Goal: Find specific page/section: Find specific page/section

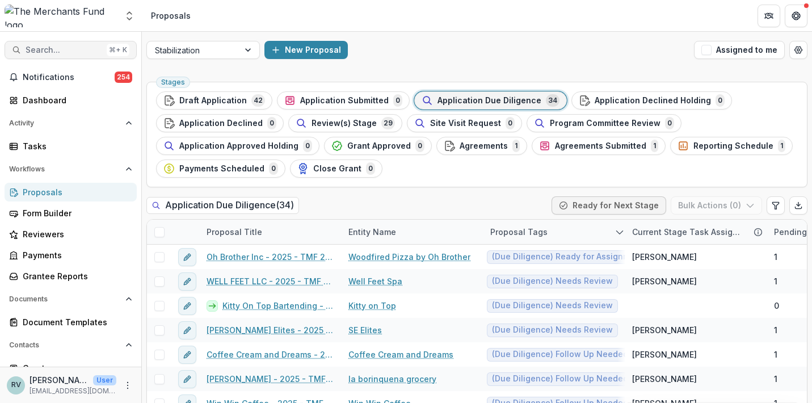
scroll to position [212, 0]
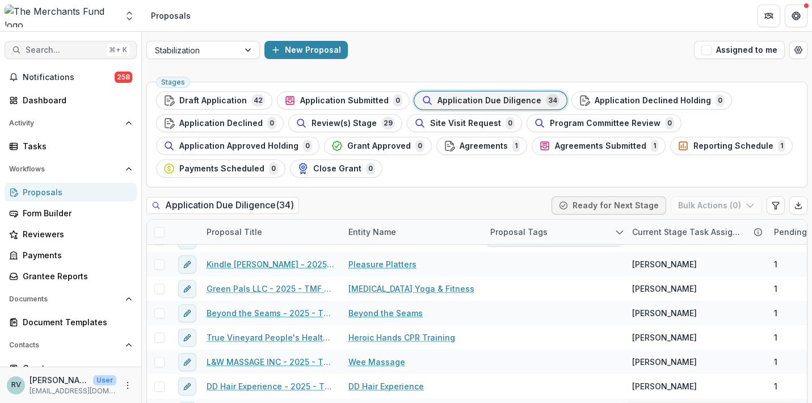
click at [62, 53] on span "Search..." at bounding box center [64, 50] width 77 height 10
click at [61, 54] on div "Add Contact New Proposal New Board Document Template New Collection Get Help Us…" at bounding box center [406, 201] width 812 height 403
drag, startPoint x: 115, startPoint y: 54, endPoint x: 107, endPoint y: 54, distance: 7.9
click at [107, 54] on div "⌘ + K" at bounding box center [118, 50] width 23 height 12
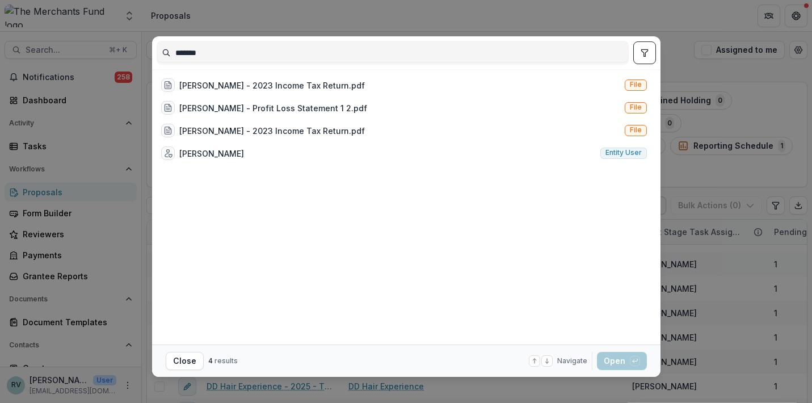
type input "*******"
drag, startPoint x: 234, startPoint y: 27, endPoint x: 624, endPoint y: 150, distance: 409.6
click at [624, 150] on span "Entity user" at bounding box center [623, 153] width 36 height 8
click at [627, 151] on span "Entity user" at bounding box center [623, 153] width 36 height 8
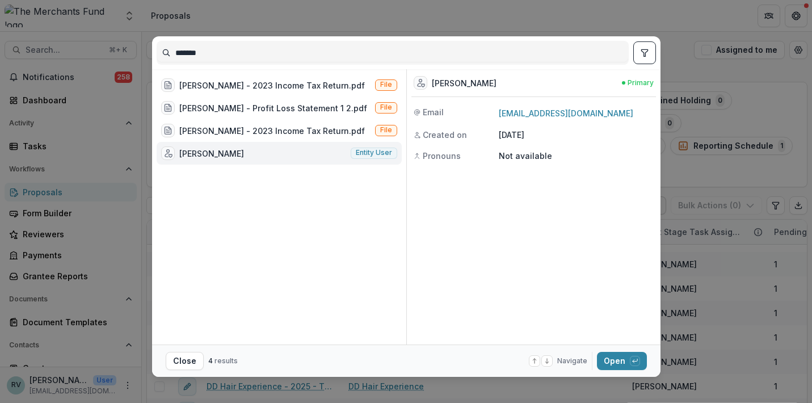
click at [345, 154] on div "[PERSON_NAME] Entity user" at bounding box center [279, 153] width 245 height 23
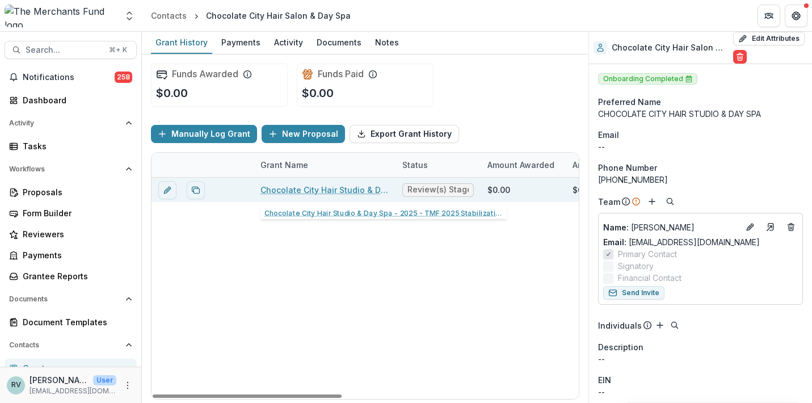
click at [327, 191] on link "Chocolate City Hair Studio & Day Spa - 2025 - TMF 2025 Stabilization Grant Prog…" at bounding box center [324, 190] width 128 height 12
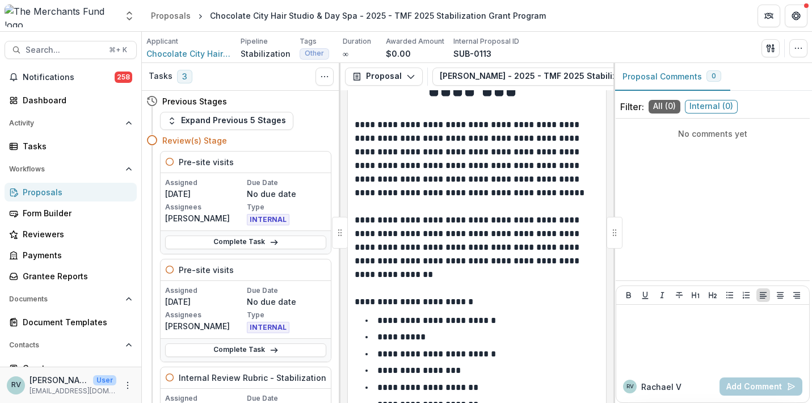
scroll to position [75, 0]
